Goal: Obtain resource: Download file/media

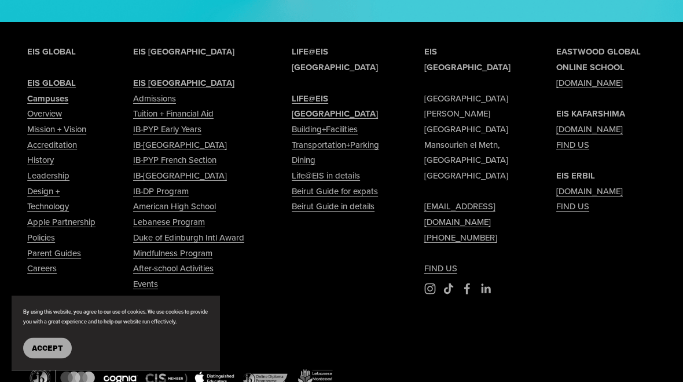
scroll to position [1376, 0]
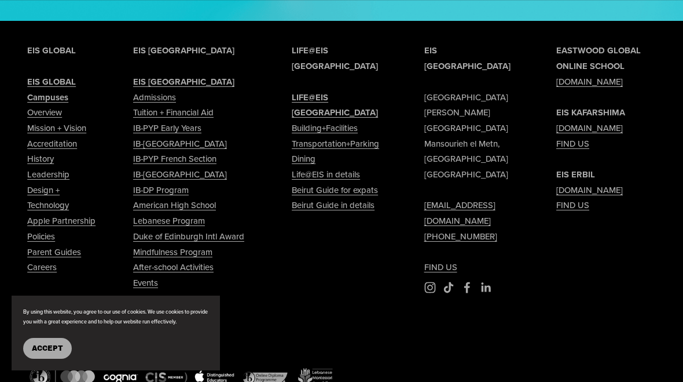
click at [208, 118] on link "Tuition + Financial Aid" at bounding box center [173, 113] width 80 height 16
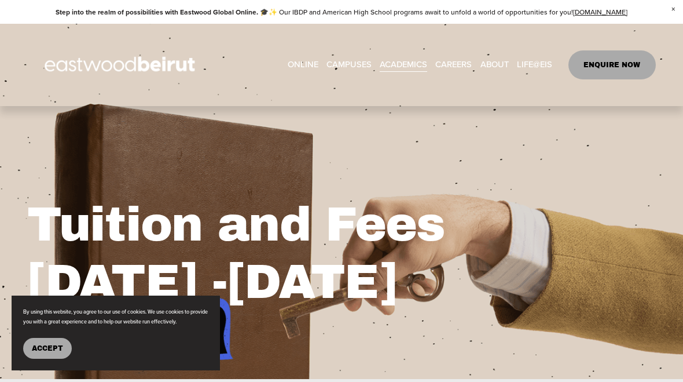
click at [354, 68] on span "CAMPUSES" at bounding box center [349, 65] width 45 height 16
click at [417, 126] on div "Tuition and Fees [DATE] -[DATE] Download Tuition + Fees 2025-26" at bounding box center [341, 241] width 683 height 273
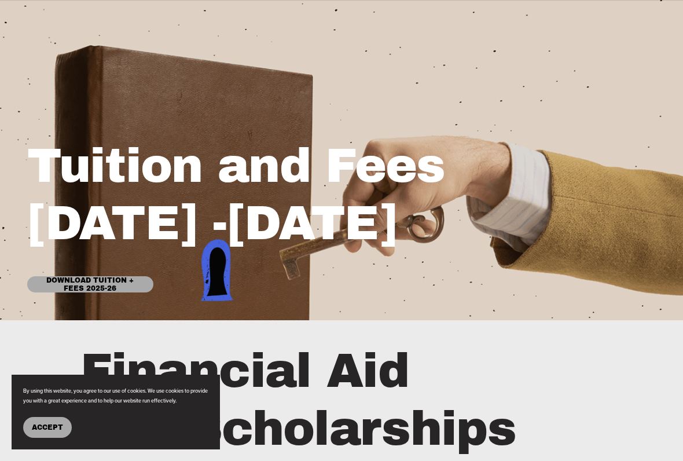
scroll to position [60, 0]
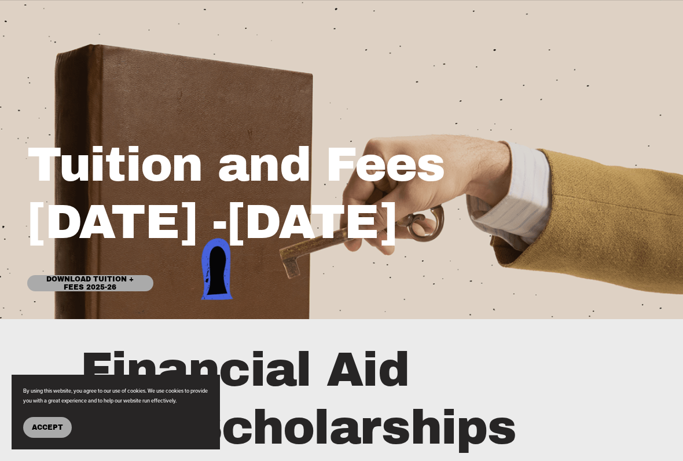
click at [102, 287] on link "Download Tuition + Fees 2025-26" at bounding box center [90, 283] width 126 height 16
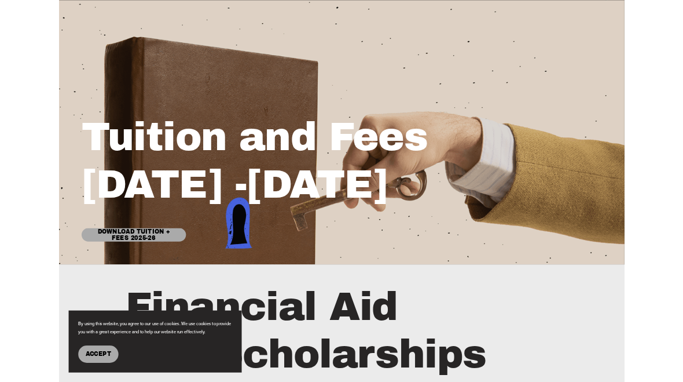
scroll to position [92, 0]
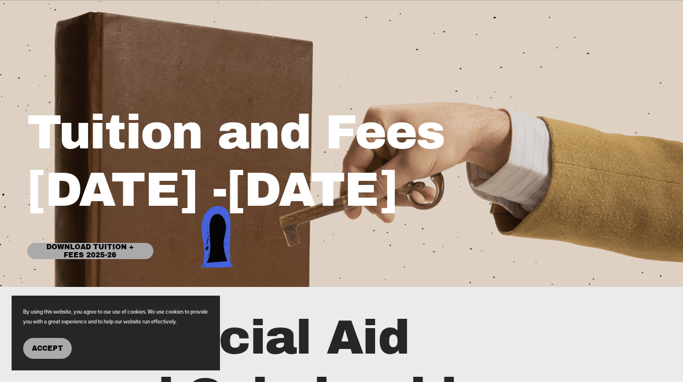
click at [682, 204] on div "Tuition and Fees [DATE] -[DATE] Download Tuition + Fees 2025-26" at bounding box center [341, 181] width 683 height 155
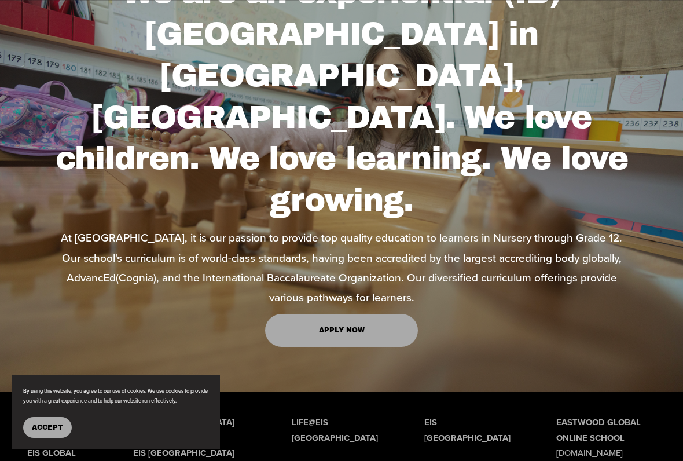
scroll to position [742, 0]
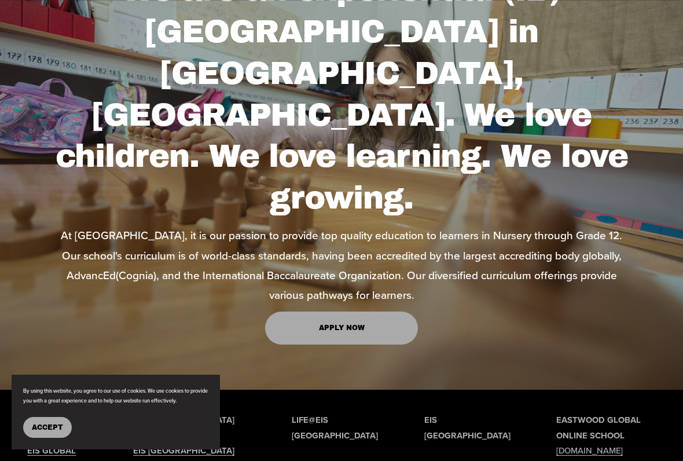
click at [539, 268] on div "We are an experiential (IB) Continuum School in Beirut, Lebanon. We love childr…" at bounding box center [341, 157] width 683 height 466
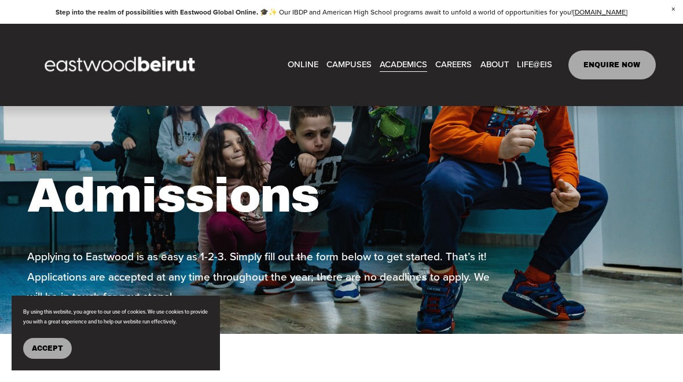
scroll to position [0, 0]
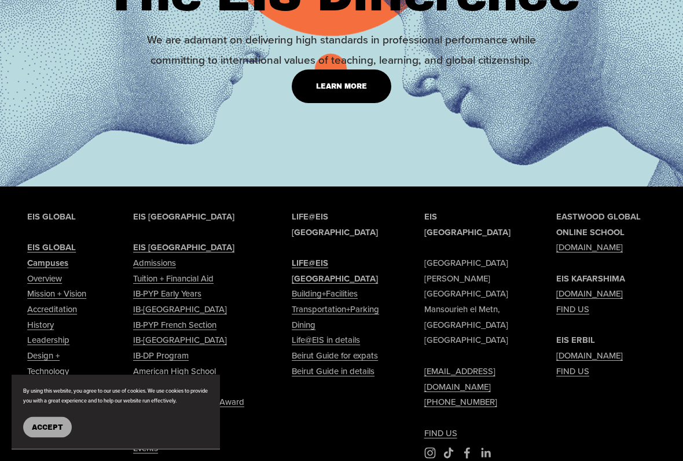
scroll to position [1042, 0]
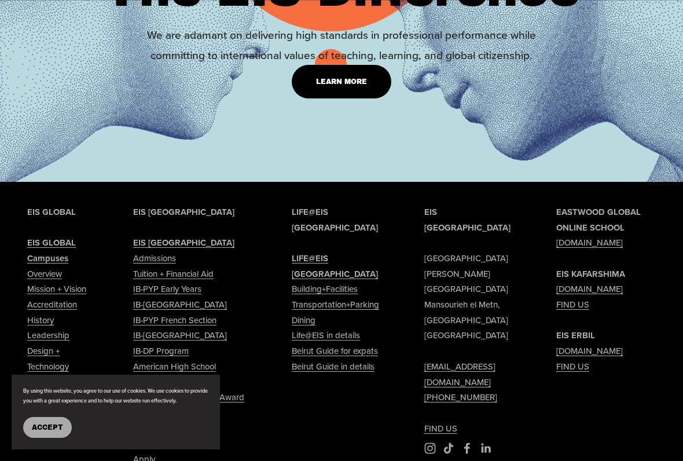
click at [54, 206] on strong "EIS GLOBAL" at bounding box center [51, 212] width 49 height 12
click at [51, 206] on strong "EIS GLOBAL" at bounding box center [51, 212] width 49 height 12
click at [59, 236] on strong "EIS GLOBAL" at bounding box center [51, 242] width 49 height 12
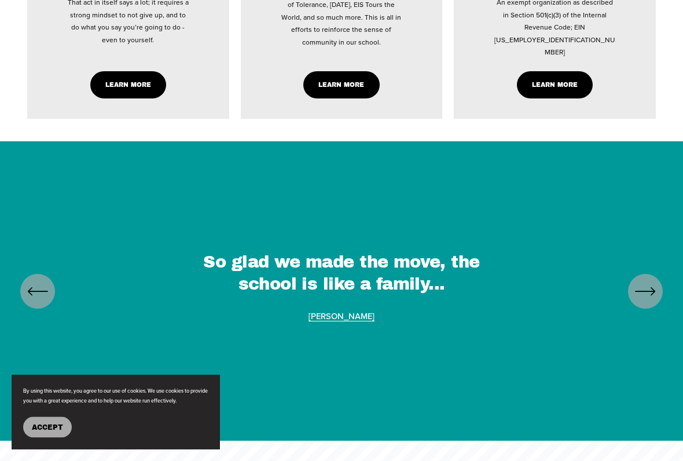
scroll to position [3199, 0]
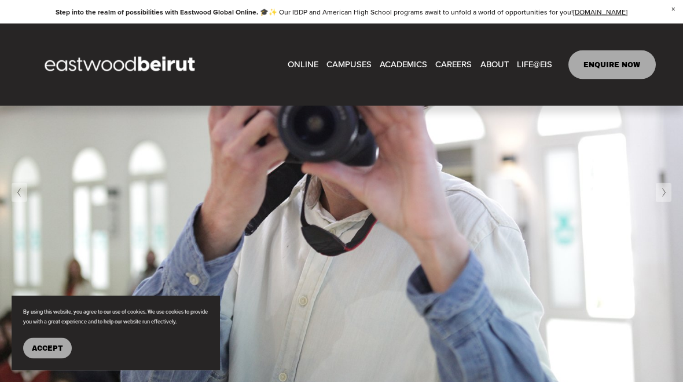
type input "*****"
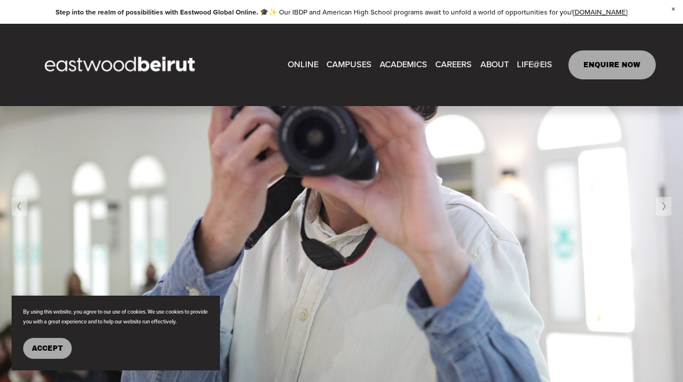
scroll to position [3799, 0]
